Goal: Task Accomplishment & Management: Manage account settings

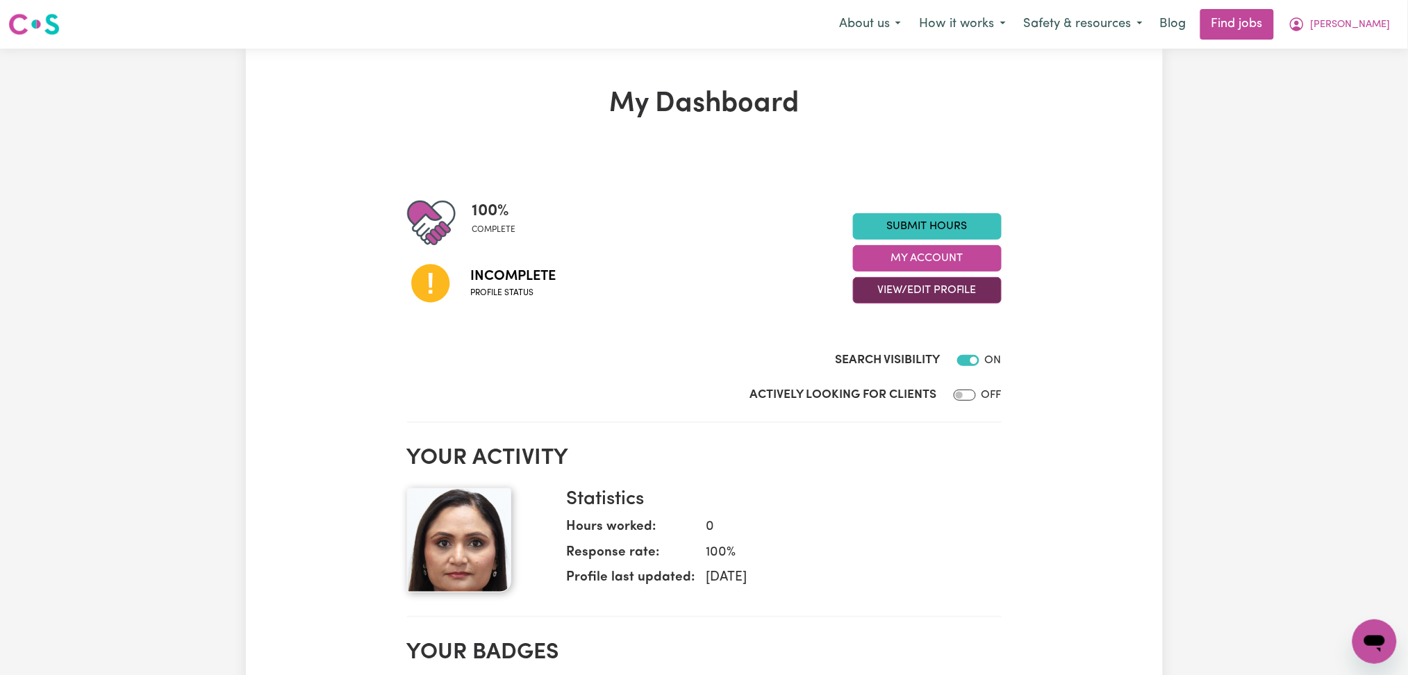
click at [891, 288] on button "View/Edit Profile" at bounding box center [927, 290] width 149 height 26
click at [1096, 374] on div "My Dashboard 100 % complete Incomplete Profile status Submit Hours My Account V…" at bounding box center [704, 682] width 917 height 1189
click at [957, 392] on input "Actively Looking for Clients" at bounding box center [965, 395] width 22 height 11
checkbox input "true"
click at [906, 288] on button "View/Edit Profile" at bounding box center [927, 290] width 149 height 26
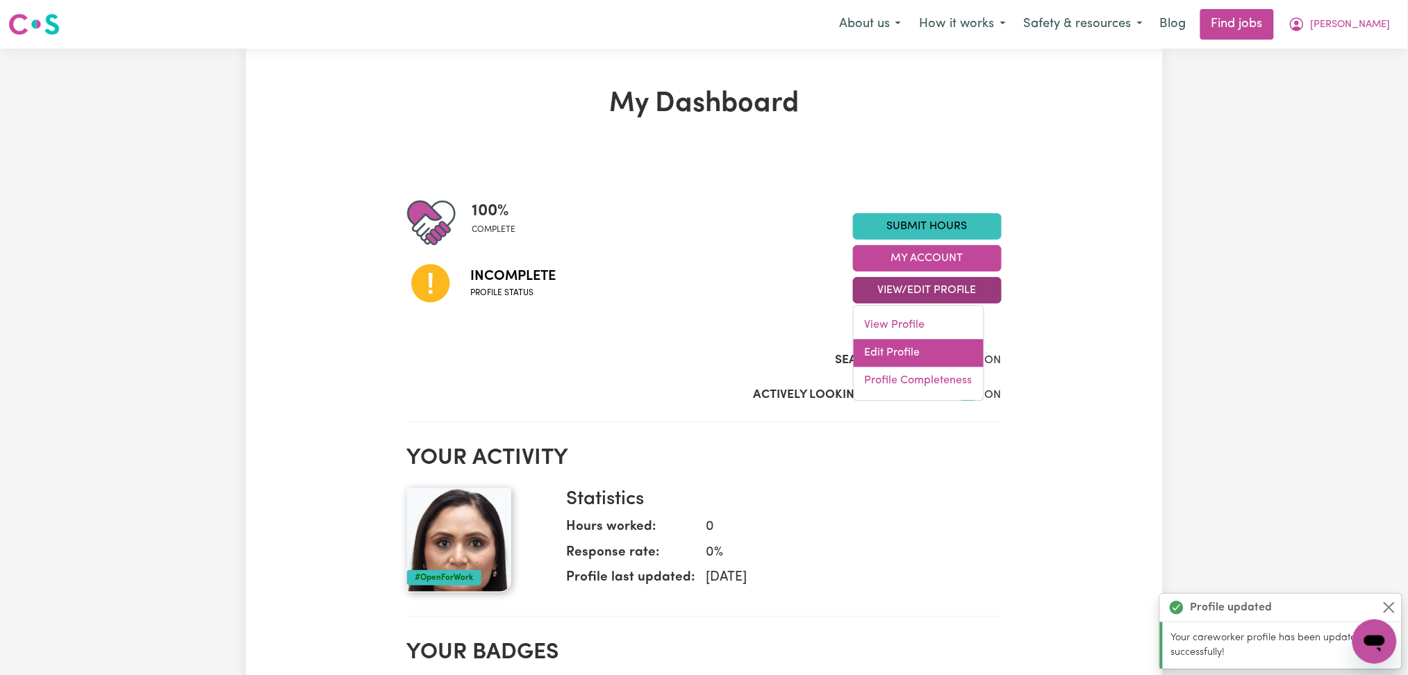
click at [898, 351] on link "Edit Profile" at bounding box center [919, 354] width 130 height 28
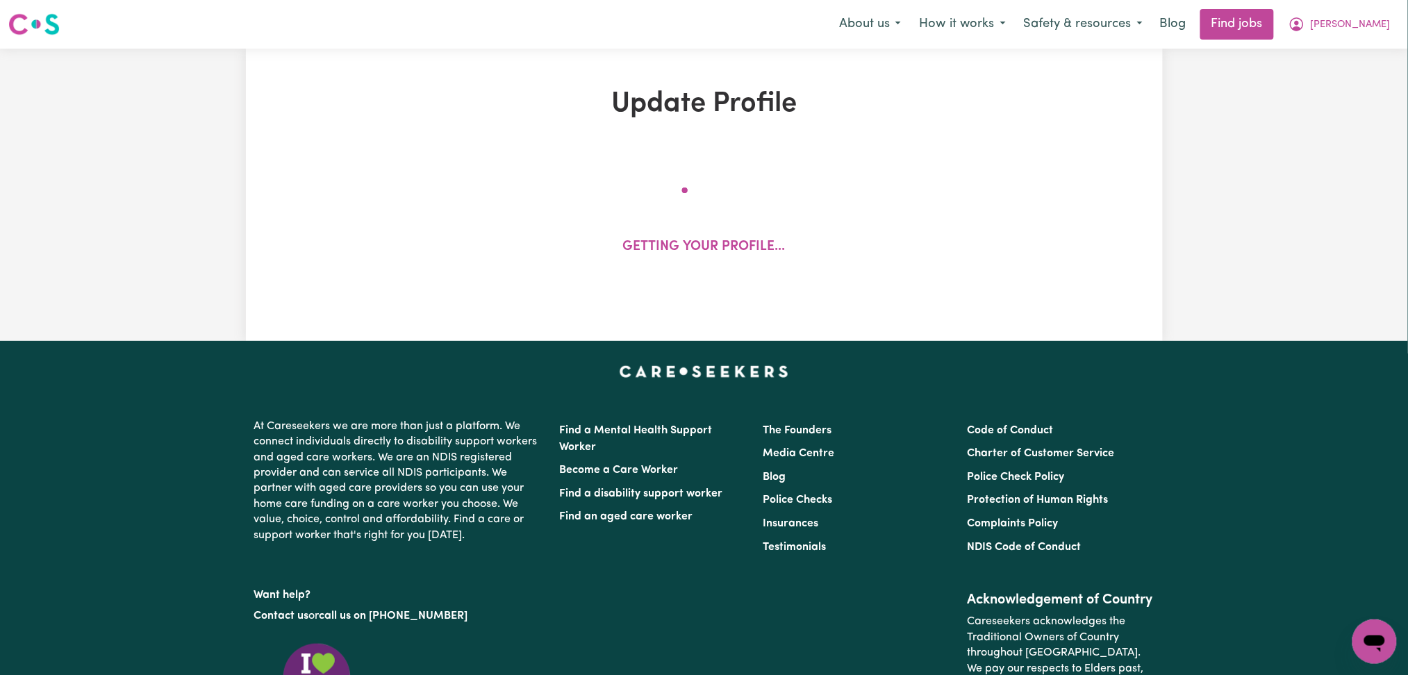
select select "[DEMOGRAPHIC_DATA]"
select select "[DEMOGRAPHIC_DATA] Citizen"
select select "Studying a healthcare related degree or qualification"
select select "42"
select select "52"
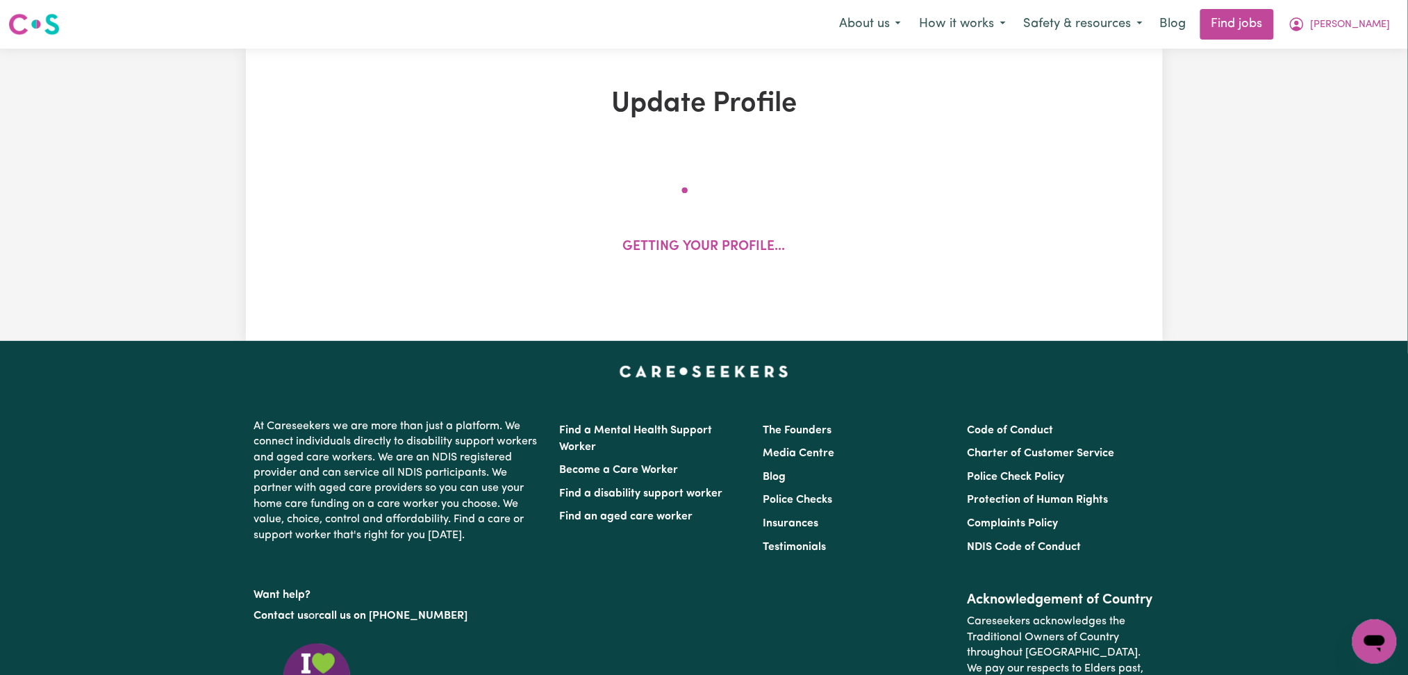
select select "71"
select select "86"
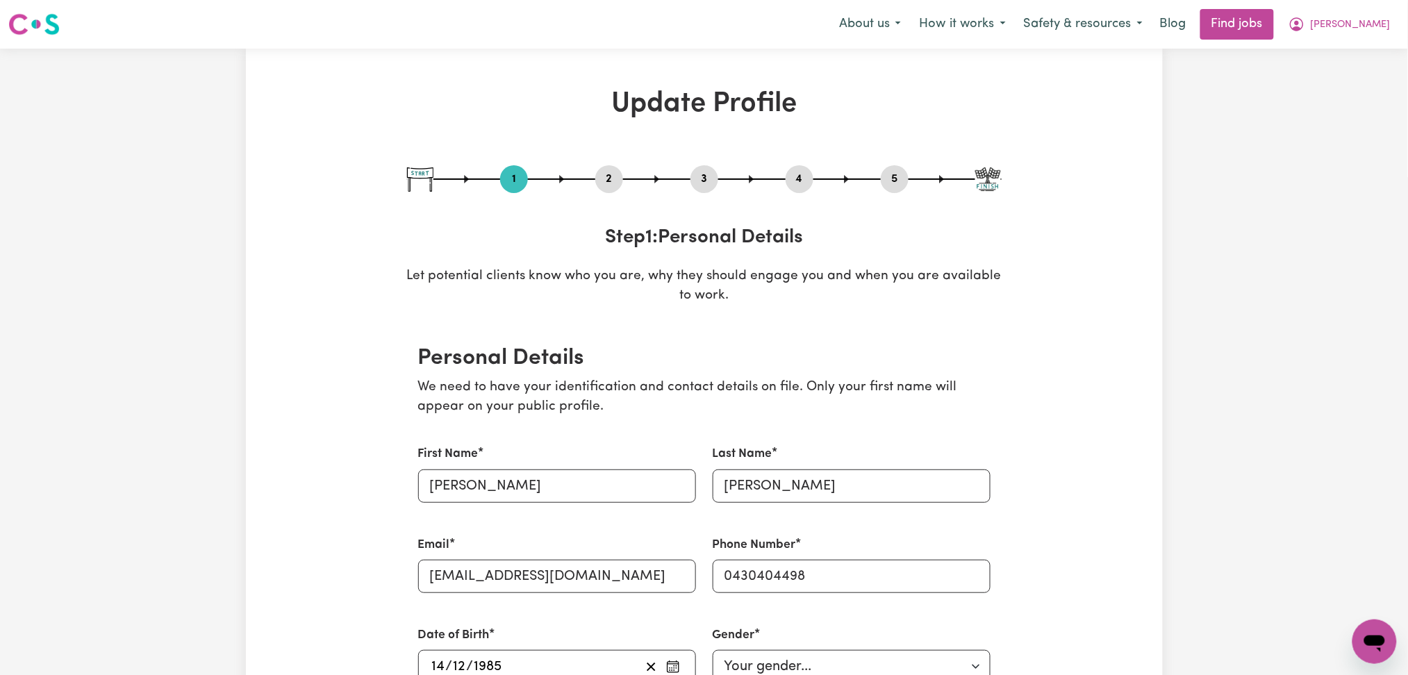
click at [609, 180] on button "2" at bounding box center [609, 179] width 28 height 18
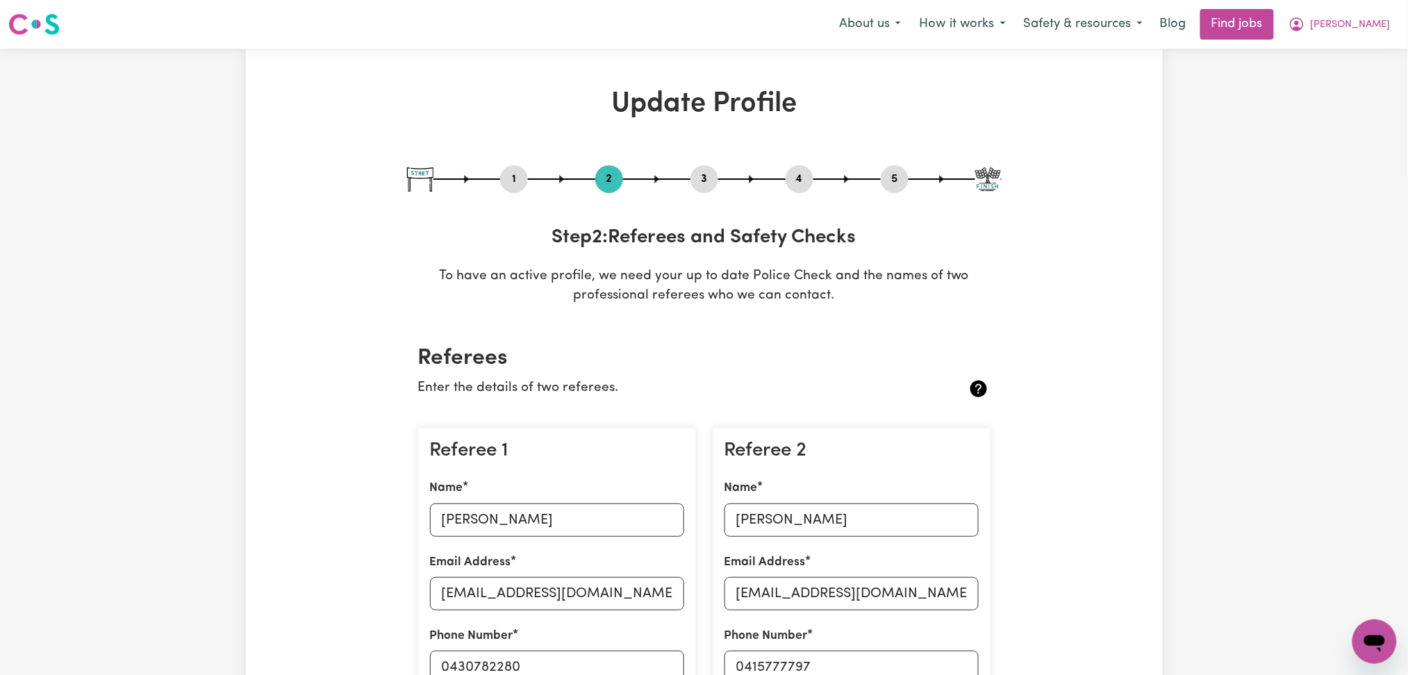
click at [809, 179] on button "4" at bounding box center [800, 179] width 28 height 18
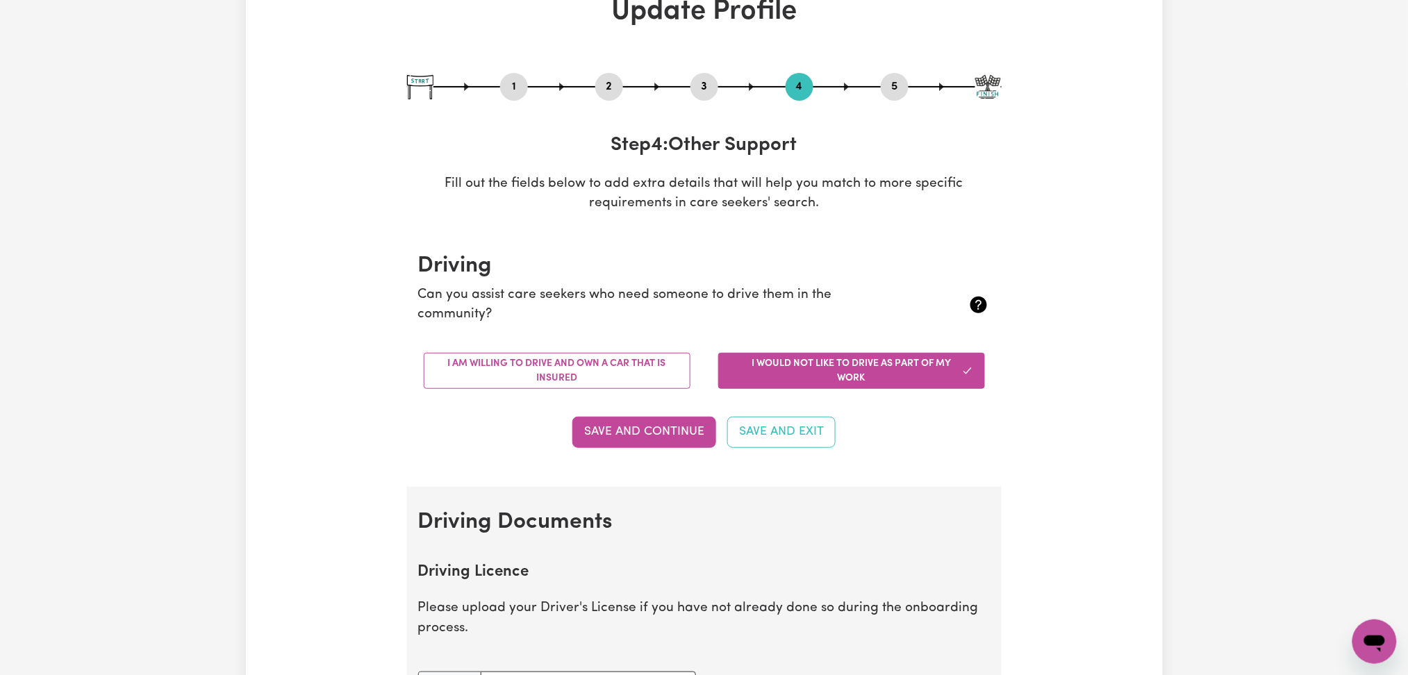
scroll to position [278, 0]
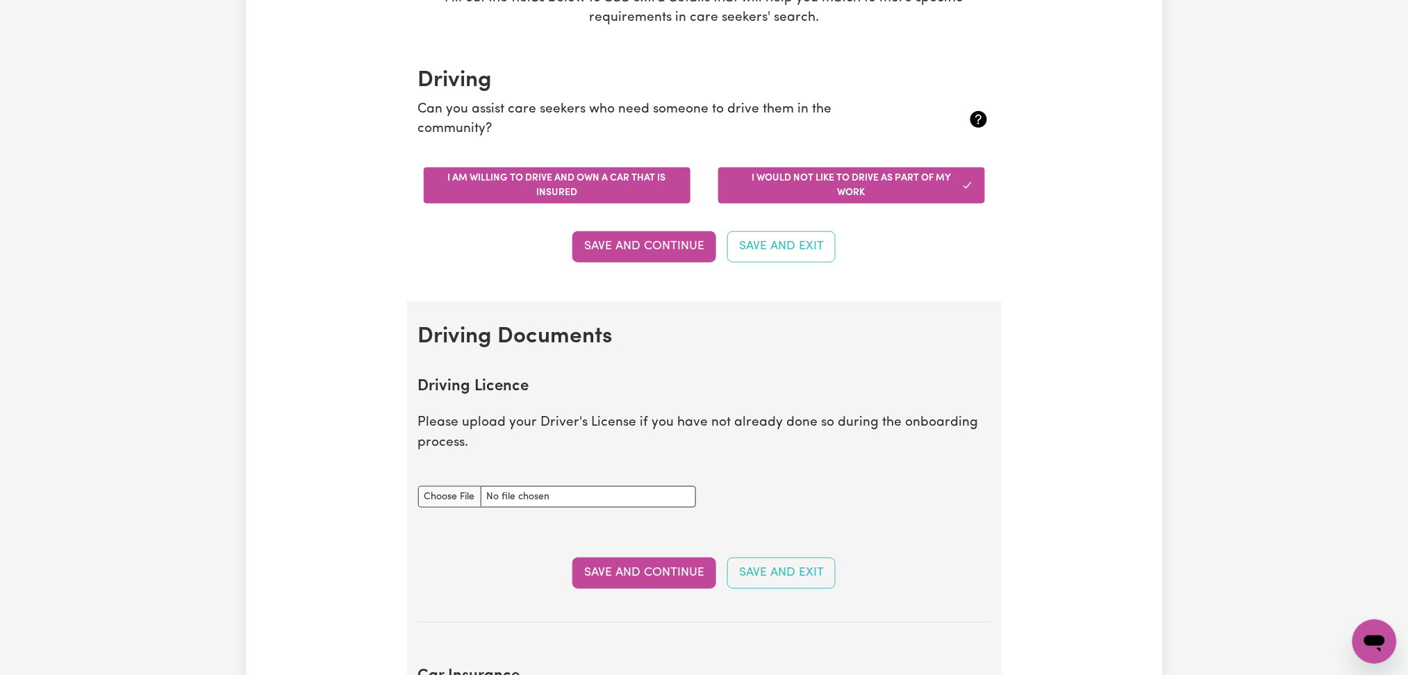
click at [529, 190] on button "I am willing to drive and own a car that is insured" at bounding box center [557, 185] width 267 height 36
click at [646, 261] on button "Save and Continue" at bounding box center [644, 246] width 144 height 31
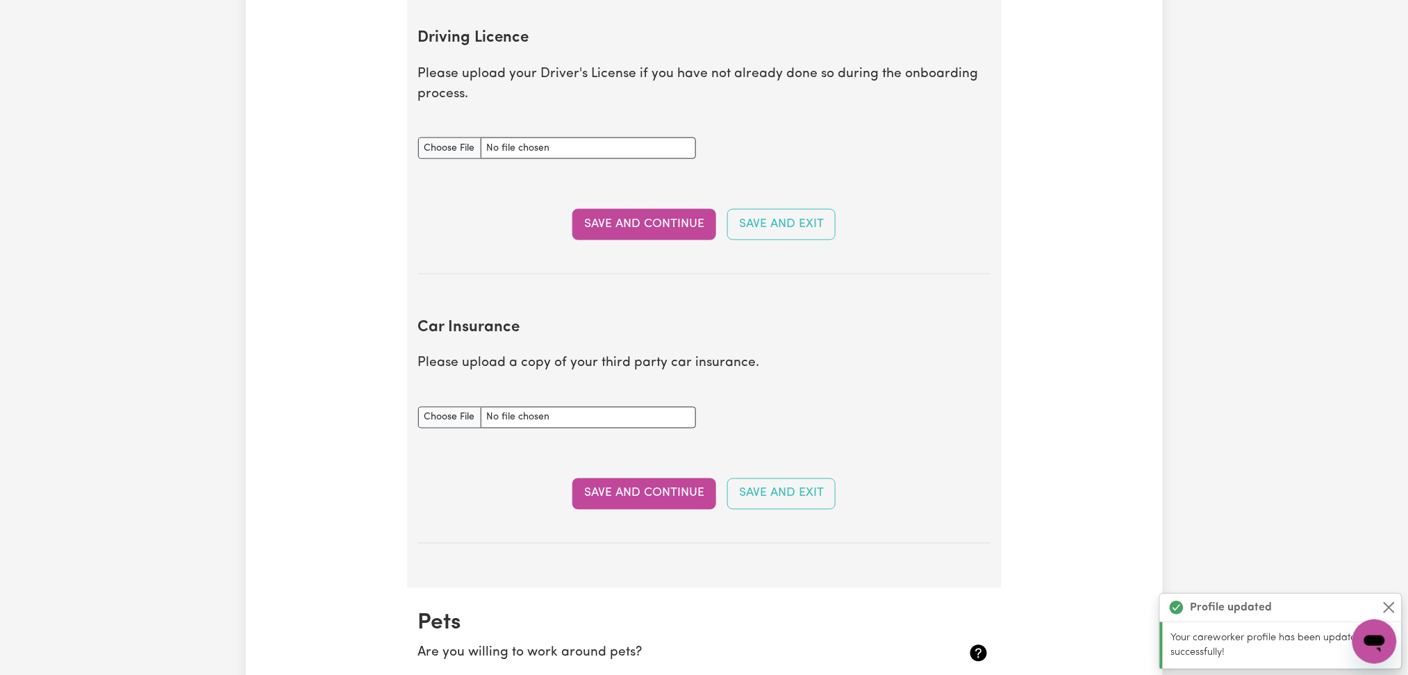
scroll to position [634, 0]
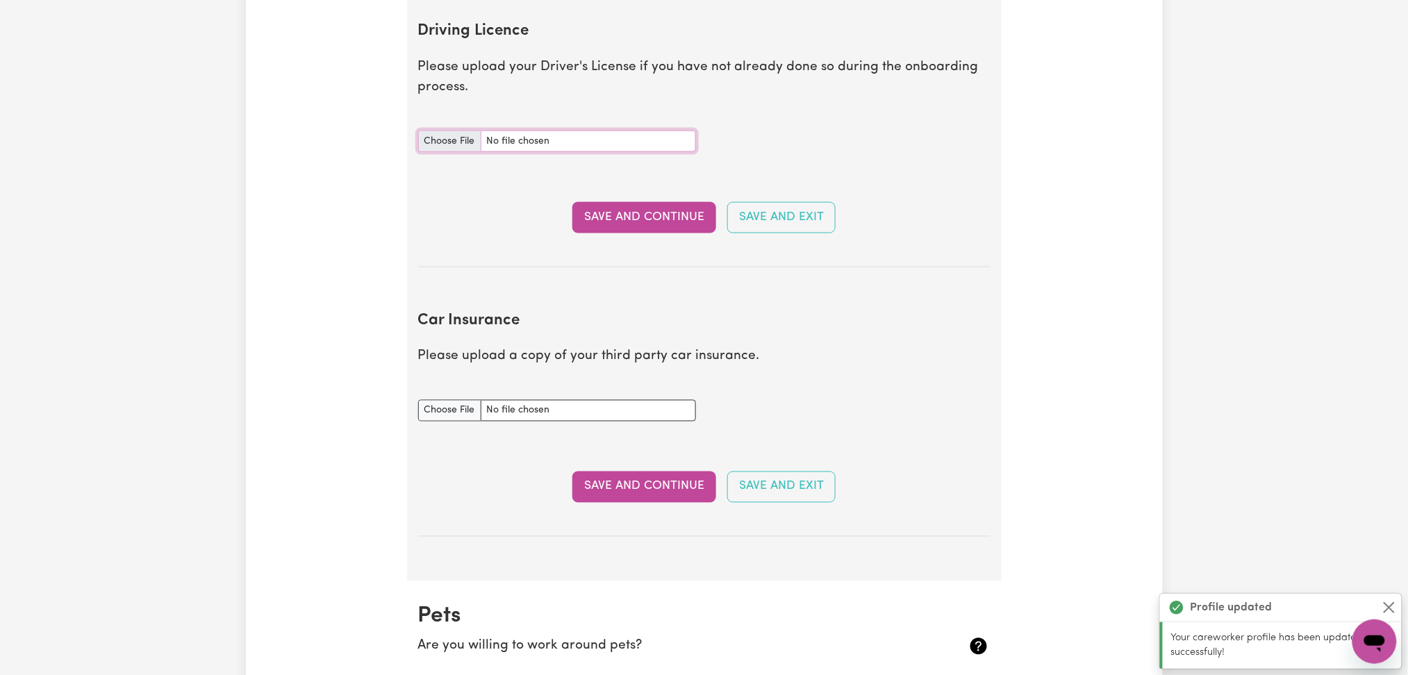
click at [440, 144] on input "Driving Licence document" at bounding box center [557, 142] width 278 height 22
type input "C:\fakepath\[PERSON_NAME] DL.pdf"
click at [464, 412] on input "Car Insurance document" at bounding box center [557, 411] width 278 height 22
type input "C:\fakepath\[PERSON_NAME] TAC 12122025.pdf"
click at [628, 201] on section "Driving Licence Please upload your Driver's License if you have not already don…" at bounding box center [704, 133] width 572 height 267
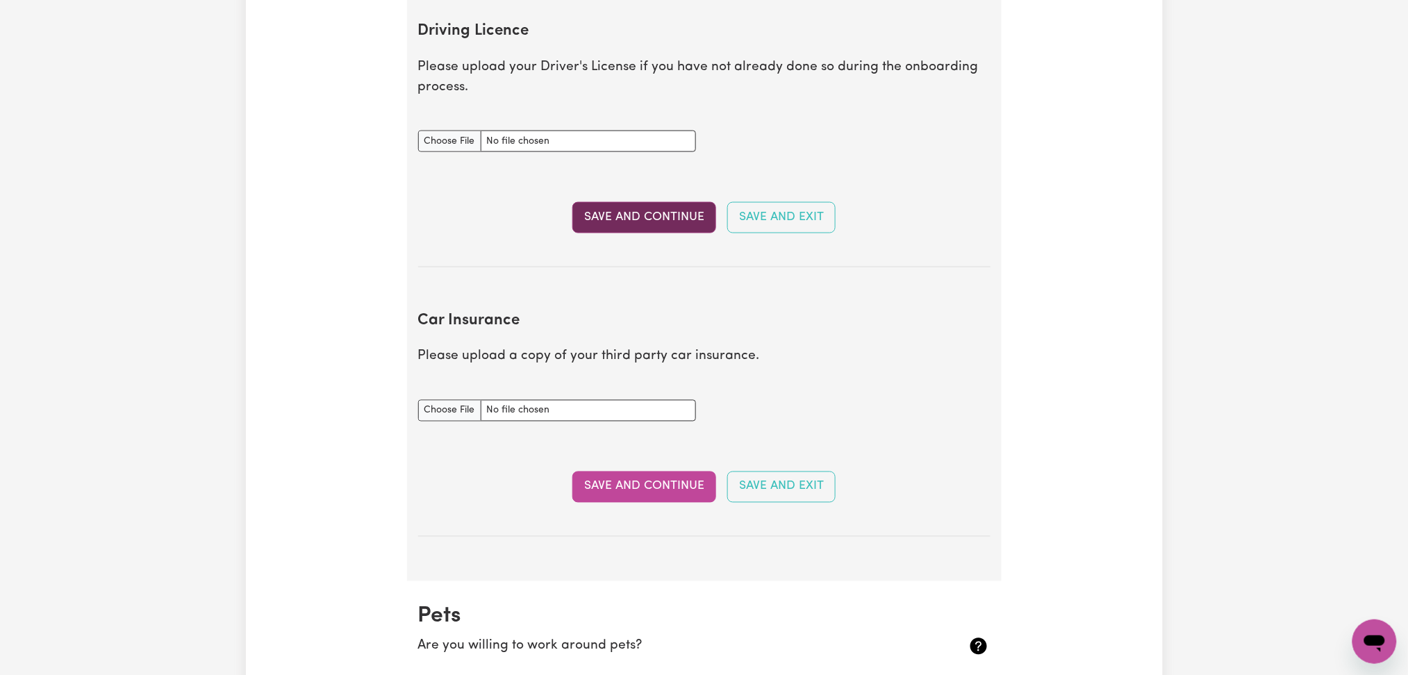
click at [627, 220] on button "Save and Continue" at bounding box center [644, 217] width 144 height 31
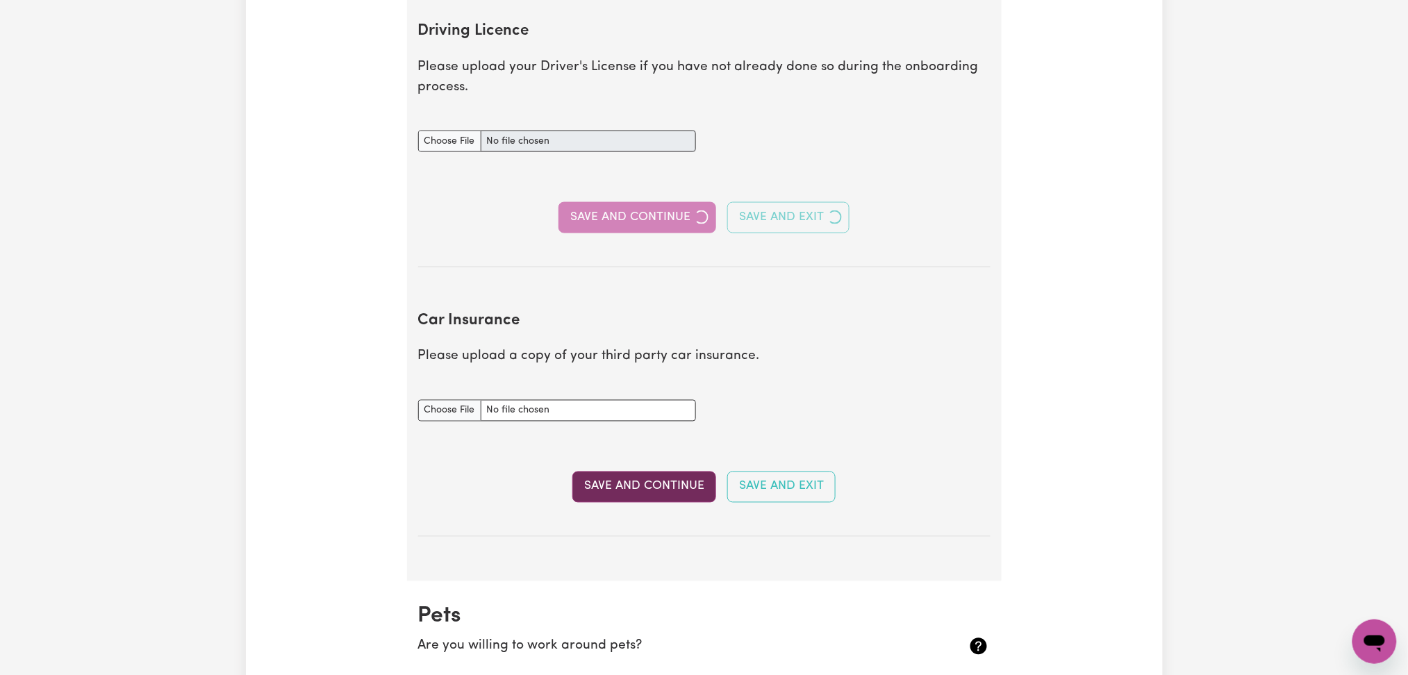
click at [625, 474] on button "Save and Continue" at bounding box center [644, 487] width 144 height 31
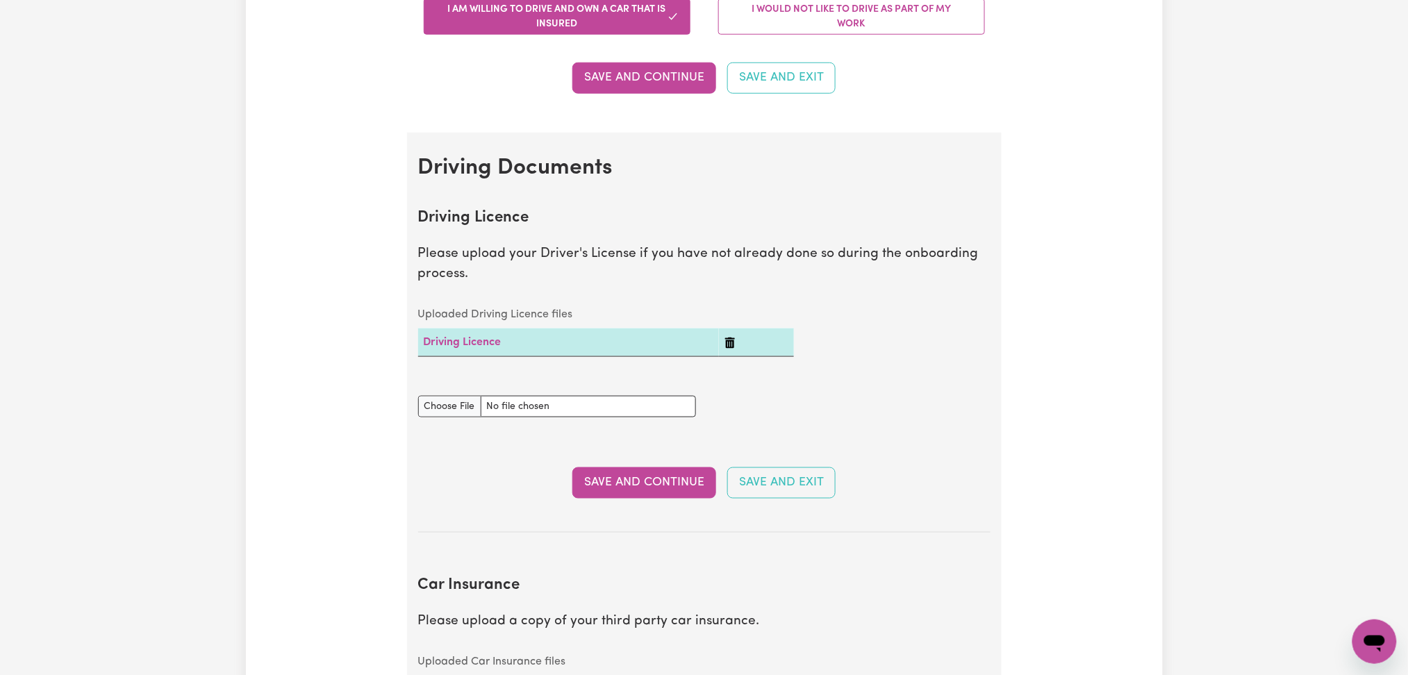
scroll to position [261, 0]
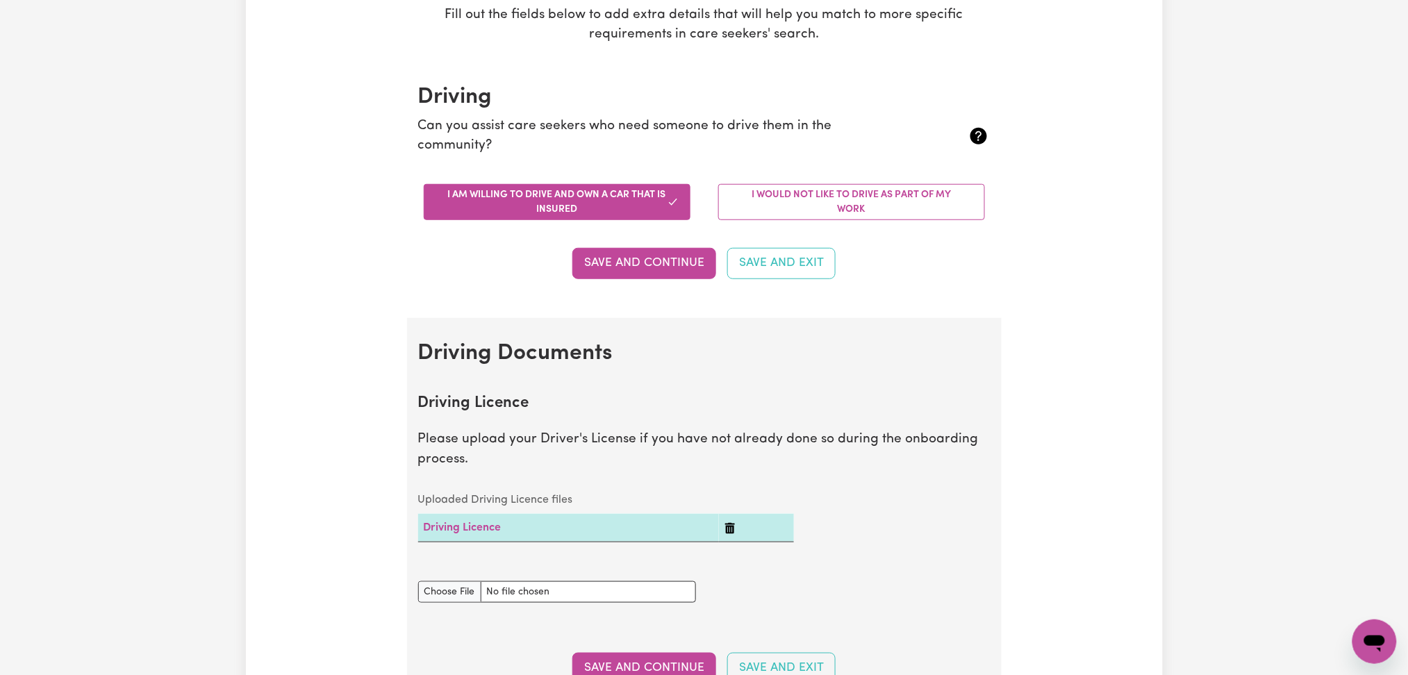
drag, startPoint x: 591, startPoint y: 261, endPoint x: 282, endPoint y: 310, distance: 313.1
click at [592, 261] on button "Save and Continue" at bounding box center [644, 263] width 144 height 31
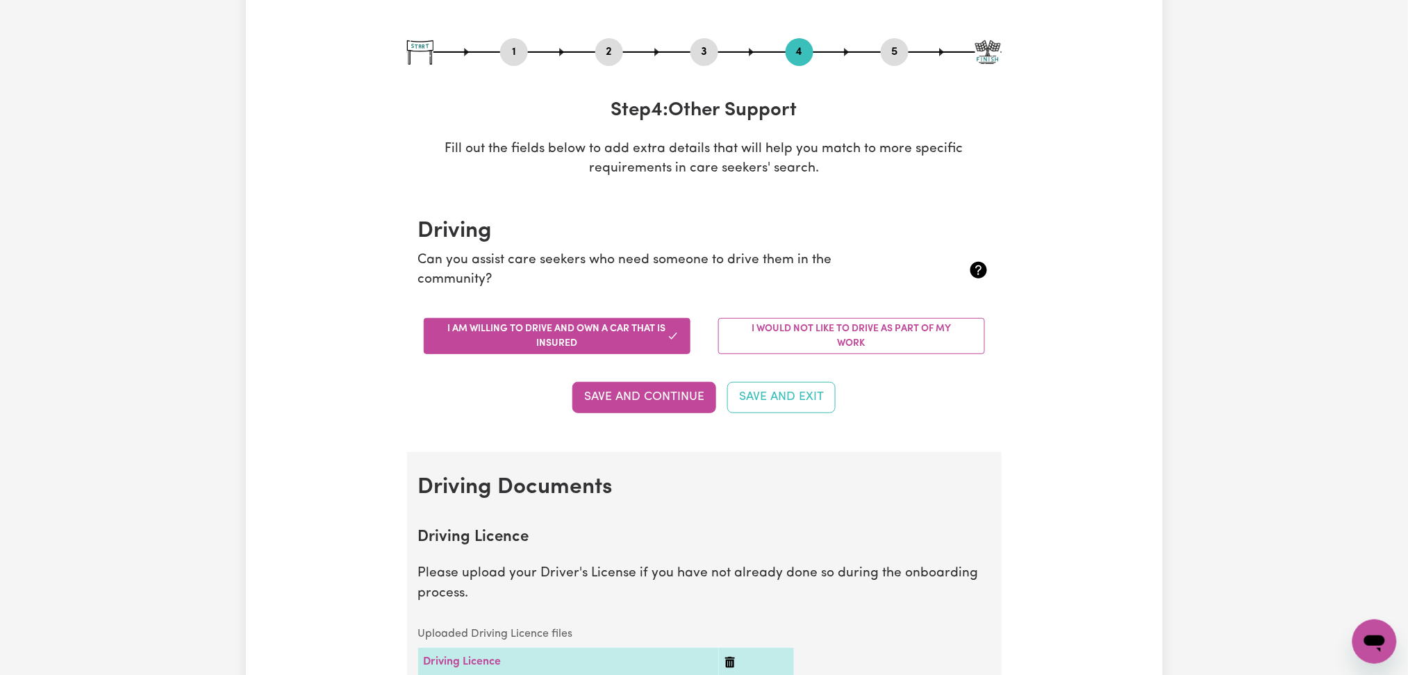
scroll to position [0, 0]
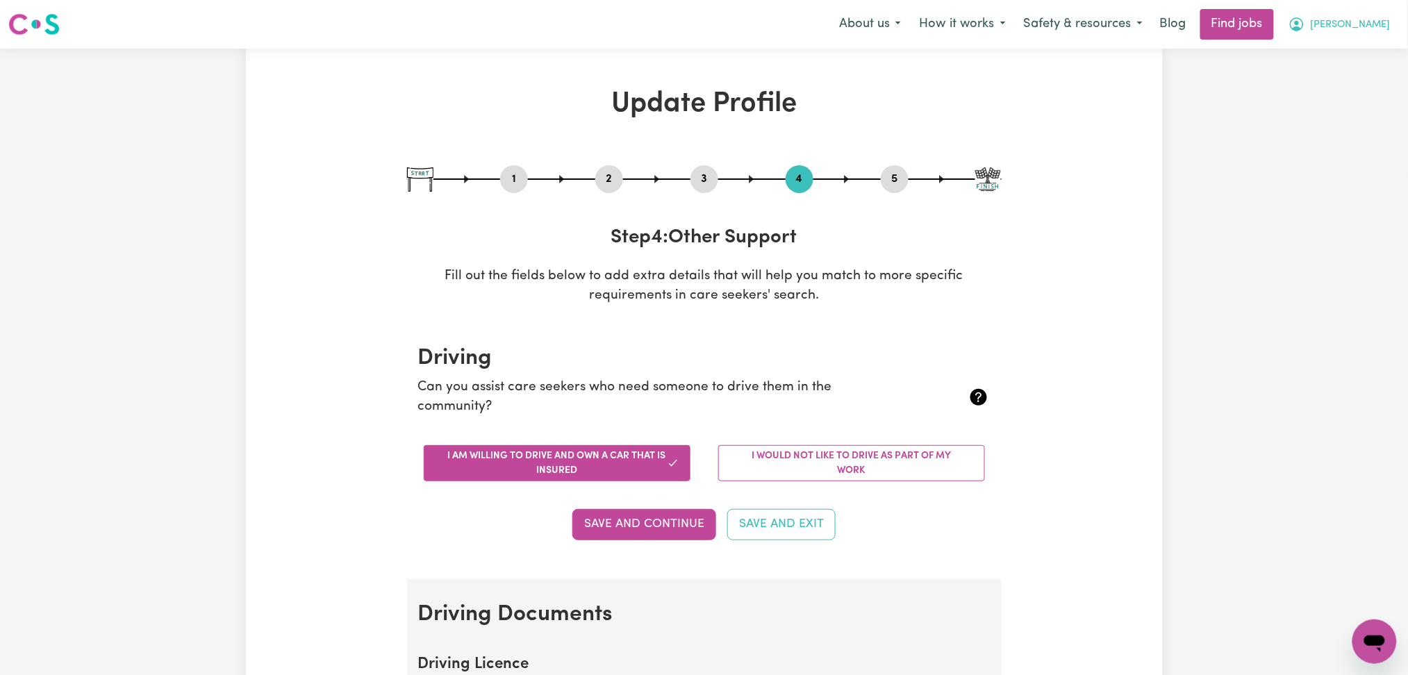
click at [1381, 28] on span "[PERSON_NAME]" at bounding box center [1351, 24] width 80 height 15
click at [1361, 100] on link "Logout" at bounding box center [1345, 106] width 110 height 26
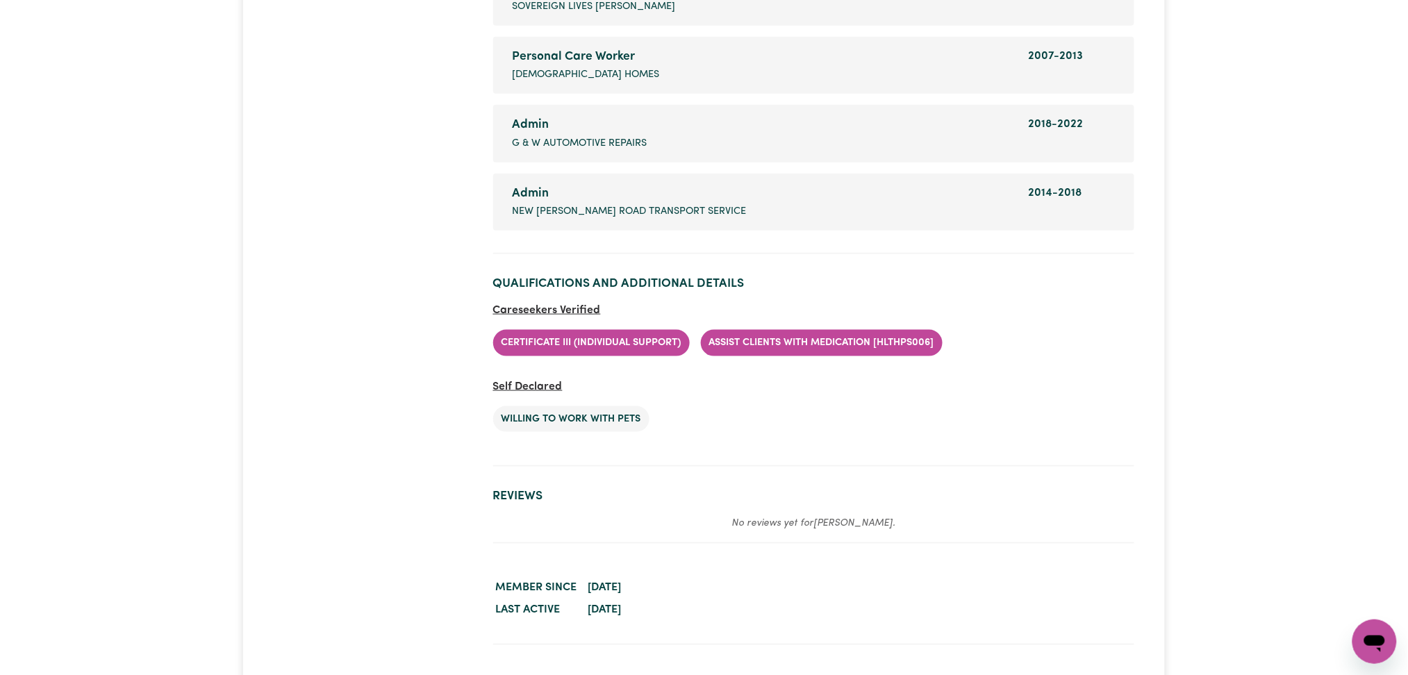
scroll to position [2408, 0]
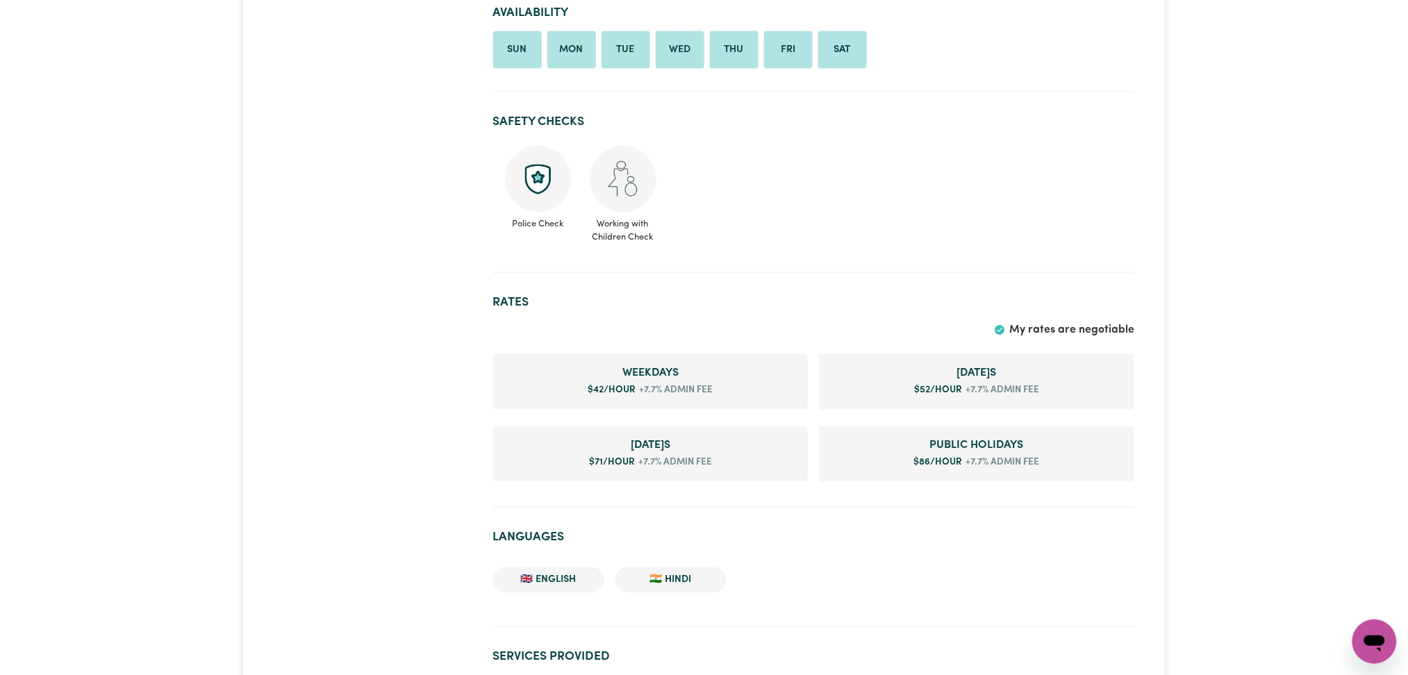
scroll to position [370, 0]
